Goal: Find specific page/section: Find specific page/section

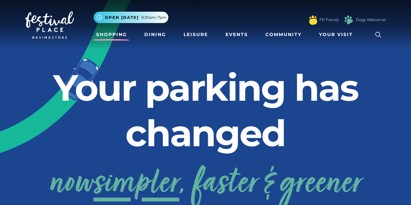
click at [106, 35] on link "Shopping" at bounding box center [111, 35] width 36 height 12
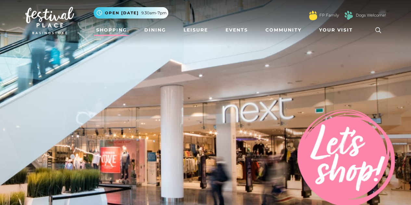
scroll to position [14, 0]
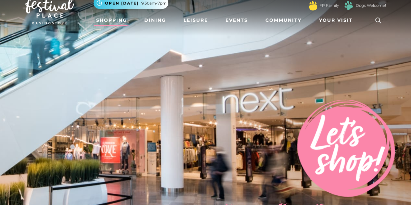
click at [60, 33] on nav "Toggle navigation .st5{fill:none;stroke:#FFFFFF;stroke-width:2.29;stroke-miterl…" at bounding box center [205, 11] width 411 height 50
click at [52, 17] on img at bounding box center [49, 10] width 49 height 27
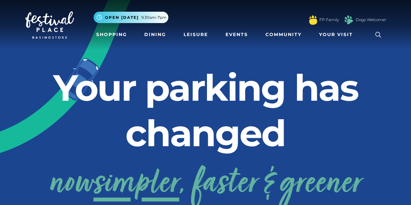
click at [176, 77] on h2 "Your parking has changed" at bounding box center [205, 110] width 360 height 91
click at [60, 17] on img at bounding box center [49, 24] width 49 height 27
click at [374, 37] on icon at bounding box center [378, 35] width 10 height 10
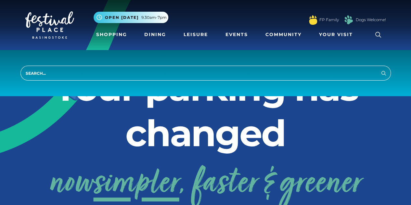
click at [370, 27] on link at bounding box center [377, 34] width 15 height 15
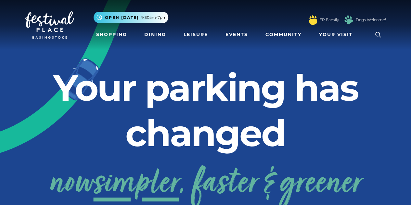
click at [374, 37] on icon at bounding box center [378, 35] width 10 height 10
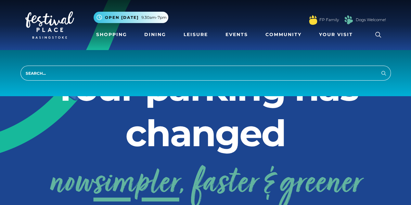
click at [374, 37] on icon at bounding box center [378, 35] width 10 height 10
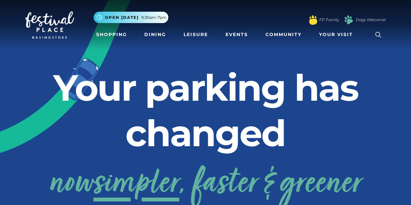
click at [381, 41] on link at bounding box center [377, 34] width 15 height 15
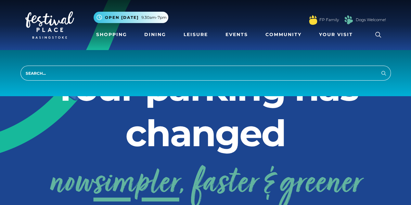
click at [321, 71] on input "search" at bounding box center [205, 73] width 370 height 15
type input "map"
click at [379, 69] on button "Search" at bounding box center [383, 73] width 8 height 8
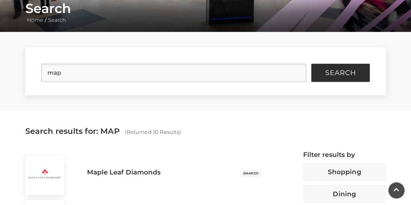
scroll to position [267, 0]
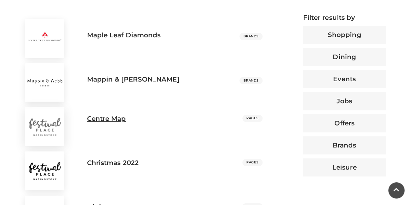
click at [260, 113] on div "Centre Map PAGES" at bounding box center [174, 124] width 185 height 44
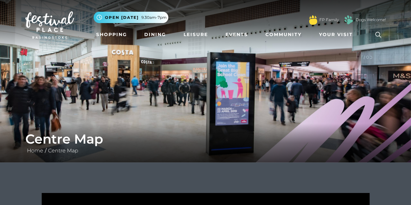
click at [180, 128] on div "Centre Map Home / Centre Map" at bounding box center [205, 142] width 411 height 39
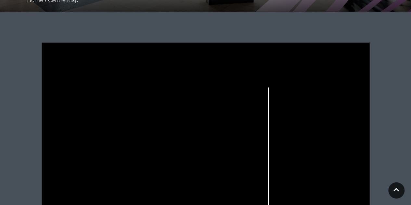
scroll to position [160, 0]
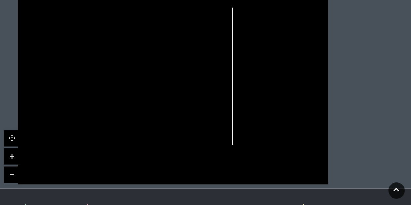
scroll to position [488, 0]
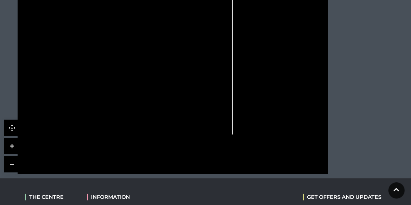
click at [199, 204] on link "Visitor information" at bounding box center [201, 209] width 44 height 6
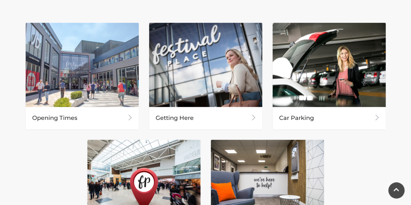
scroll to position [295, 0]
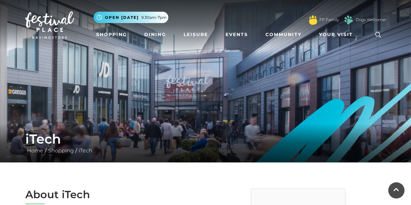
scroll to position [488, 0]
